Goal: Transaction & Acquisition: Purchase product/service

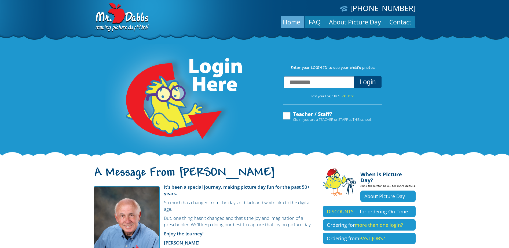
click at [307, 80] on input "text" at bounding box center [319, 82] width 70 height 12
type input "**********"
click at [354, 76] on button "Login" at bounding box center [368, 82] width 28 height 12
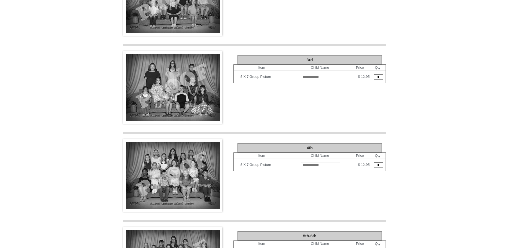
scroll to position [823, 0]
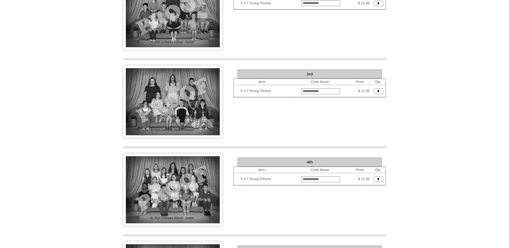
click at [177, 164] on img at bounding box center [172, 190] width 99 height 72
click at [301, 176] on input "text" at bounding box center [320, 179] width 39 height 6
type input "****"
drag, startPoint x: 378, startPoint y: 155, endPoint x: 366, endPoint y: 155, distance: 12.1
click at [374, 177] on input "*" at bounding box center [378, 179] width 9 height 5
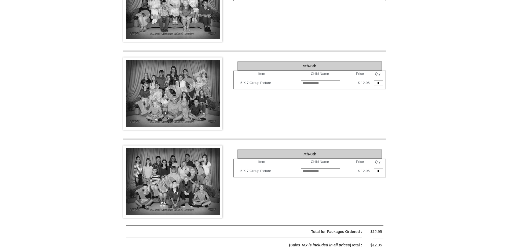
scroll to position [1056, 0]
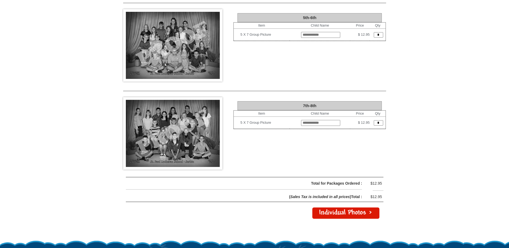
type input "*"
click at [301, 120] on input "text" at bounding box center [320, 123] width 39 height 6
type input "*****"
drag, startPoint x: 365, startPoint y: 96, endPoint x: 386, endPoint y: 96, distance: 20.7
click at [386, 110] on table "Item Child Name Price Qty 5 X 7 Group Picture ***** $ 12.95 *" at bounding box center [310, 119] width 152 height 19
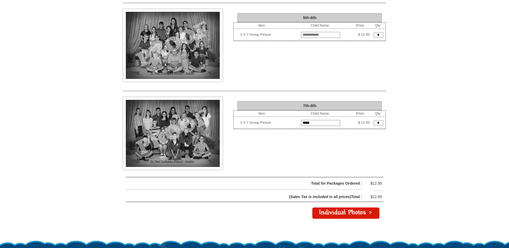
type input "*"
click at [334, 207] on link "Individual Photos >" at bounding box center [345, 212] width 67 height 11
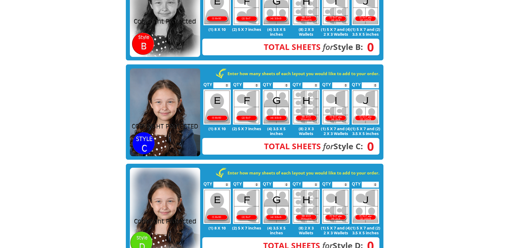
scroll to position [286, 0]
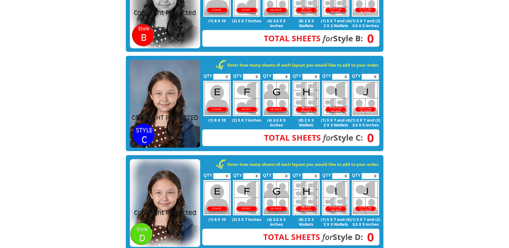
type input "*"
click at [376, 74] on input "*" at bounding box center [370, 77] width 17 height 6
type input "*"
click at [347, 74] on input "*" at bounding box center [340, 77] width 17 height 6
type input "*"
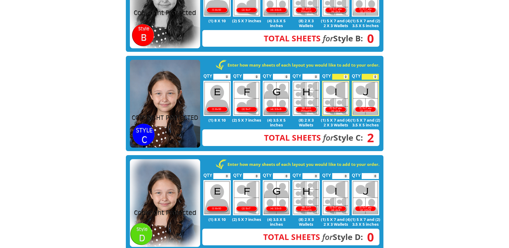
click at [287, 74] on input "*" at bounding box center [281, 77] width 17 height 6
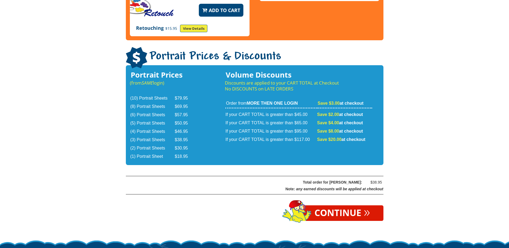
scroll to position [873, 0]
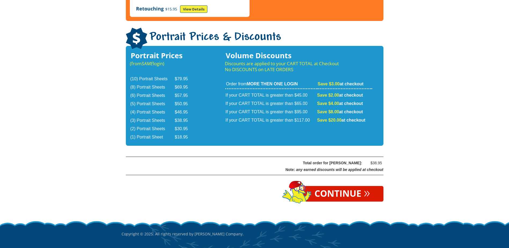
click at [340, 186] on link "Continue »" at bounding box center [342, 194] width 82 height 16
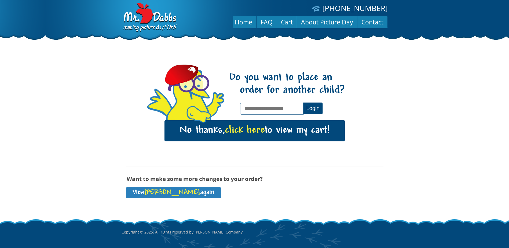
click at [269, 108] on input "text" at bounding box center [272, 109] width 64 height 12
type input "**********"
click at [315, 109] on button "Login" at bounding box center [312, 109] width 19 height 12
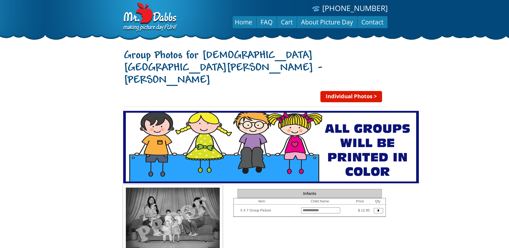
click at [361, 91] on link "Individual Photos >" at bounding box center [351, 96] width 62 height 11
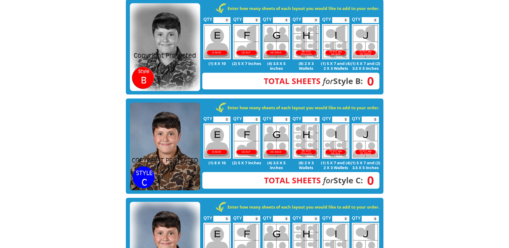
scroll to position [250, 0]
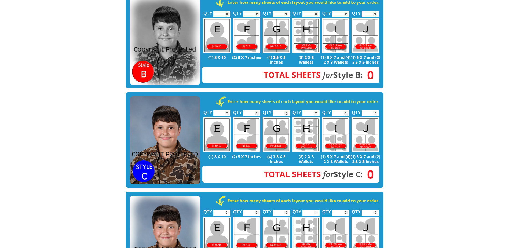
type input "*"
click at [287, 110] on input "*" at bounding box center [281, 113] width 17 height 6
type input "*"
click at [345, 110] on input "*" at bounding box center [340, 113] width 17 height 6
type input "*"
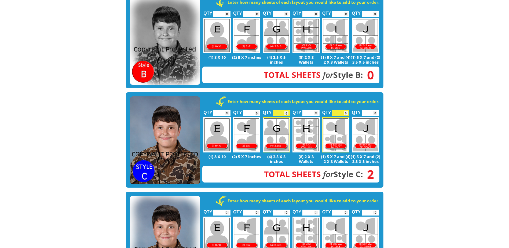
click at [376, 110] on input "*" at bounding box center [370, 113] width 17 height 6
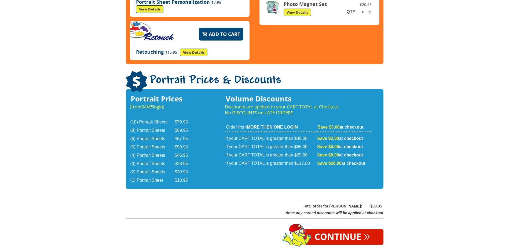
scroll to position [873, 0]
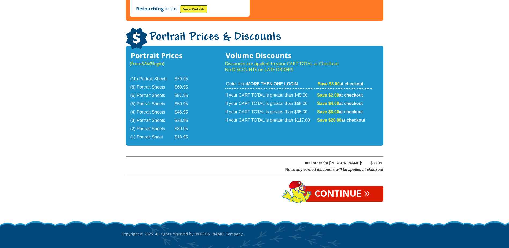
click at [348, 186] on link "Continue »" at bounding box center [342, 194] width 82 height 16
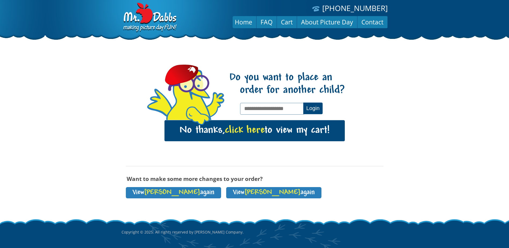
click at [234, 129] on span "click here" at bounding box center [245, 130] width 40 height 11
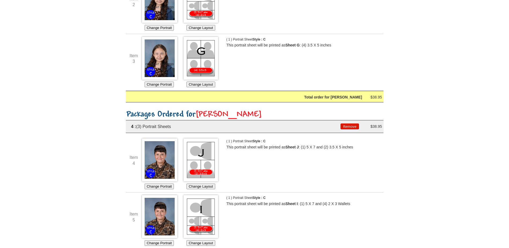
scroll to position [215, 0]
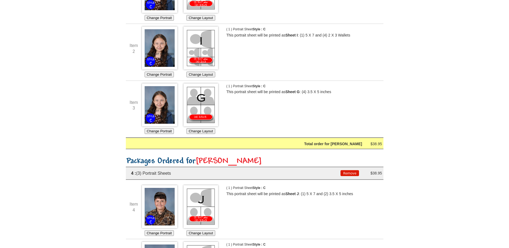
click at [161, 103] on img at bounding box center [159, 104] width 35 height 43
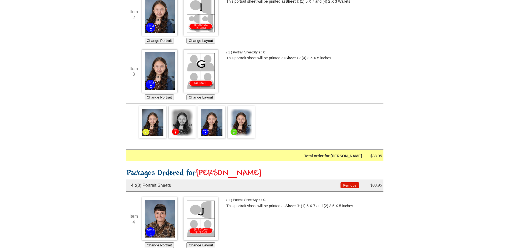
scroll to position [247, 0]
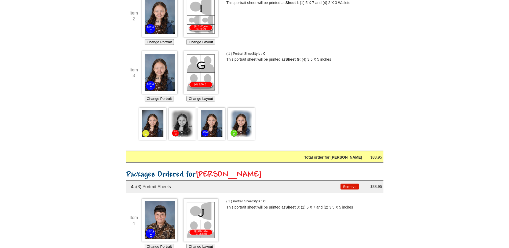
click at [156, 71] on img at bounding box center [159, 72] width 35 height 43
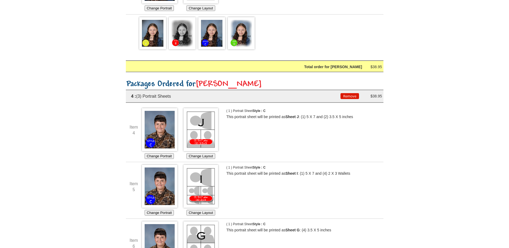
scroll to position [355, 0]
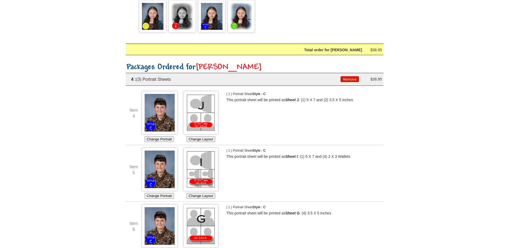
click at [212, 21] on img at bounding box center [211, 16] width 27 height 32
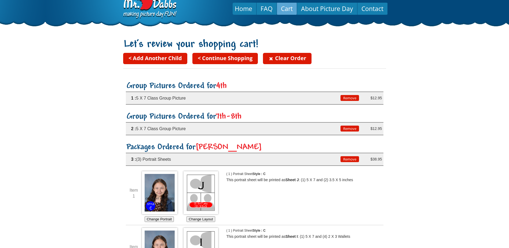
scroll to position [0, 0]
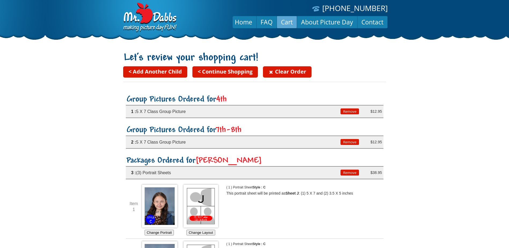
click at [239, 71] on link "< Continue Shopping" at bounding box center [224, 71] width 65 height 11
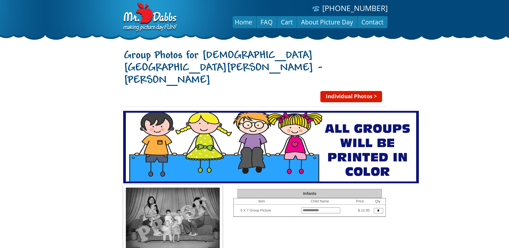
click at [364, 91] on link "Individual Photos >" at bounding box center [351, 96] width 62 height 11
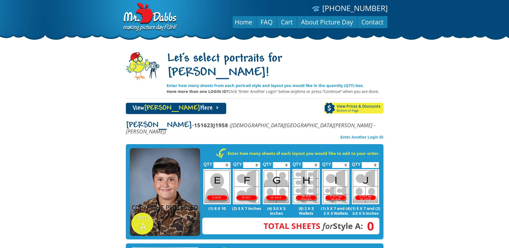
click at [155, 105] on span "[PERSON_NAME]" at bounding box center [172, 108] width 56 height 7
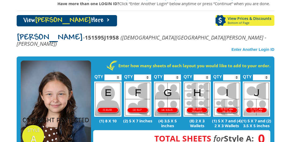
scroll to position [92, 0]
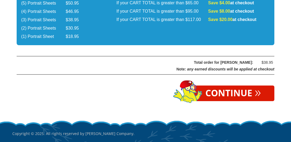
scroll to position [977, 0]
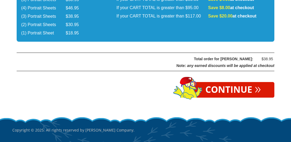
click at [218, 82] on link "Continue »" at bounding box center [233, 90] width 82 height 16
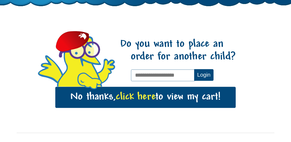
scroll to position [51, 0]
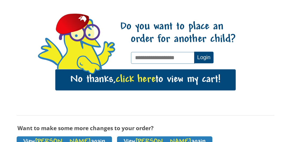
click at [127, 79] on span "click here" at bounding box center [136, 79] width 40 height 11
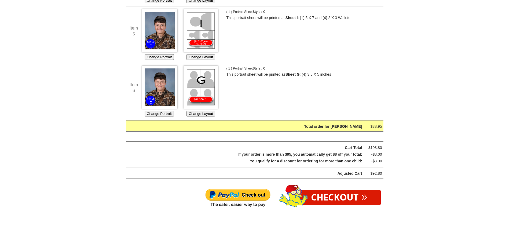
scroll to position [501, 0]
